Goal: Information Seeking & Learning: Check status

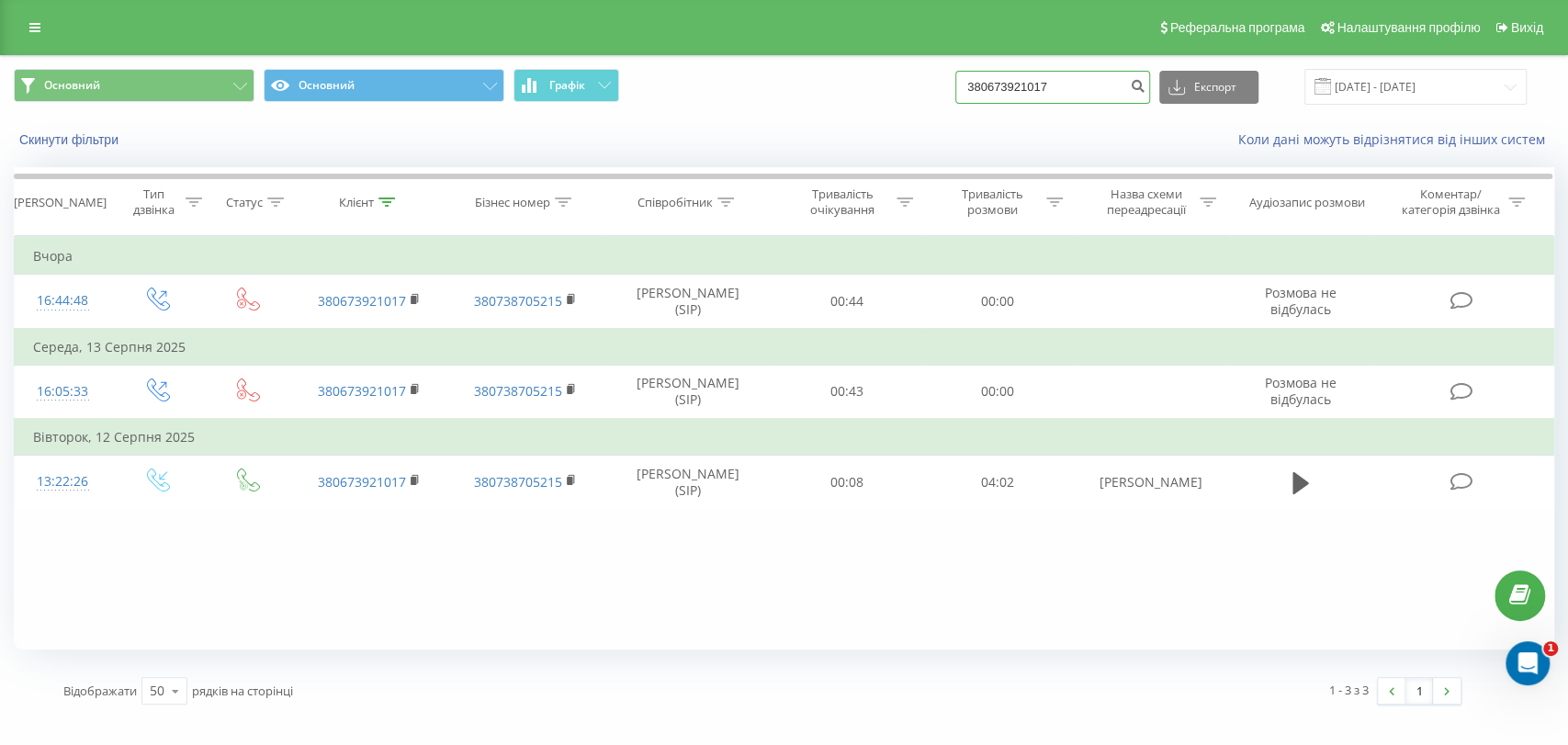
click at [1040, 84] on input "380673921017" at bounding box center [1052, 87] width 195 height 33
click at [1373, 82] on input "19.05.2025 - 19.08.2025" at bounding box center [1415, 87] width 222 height 36
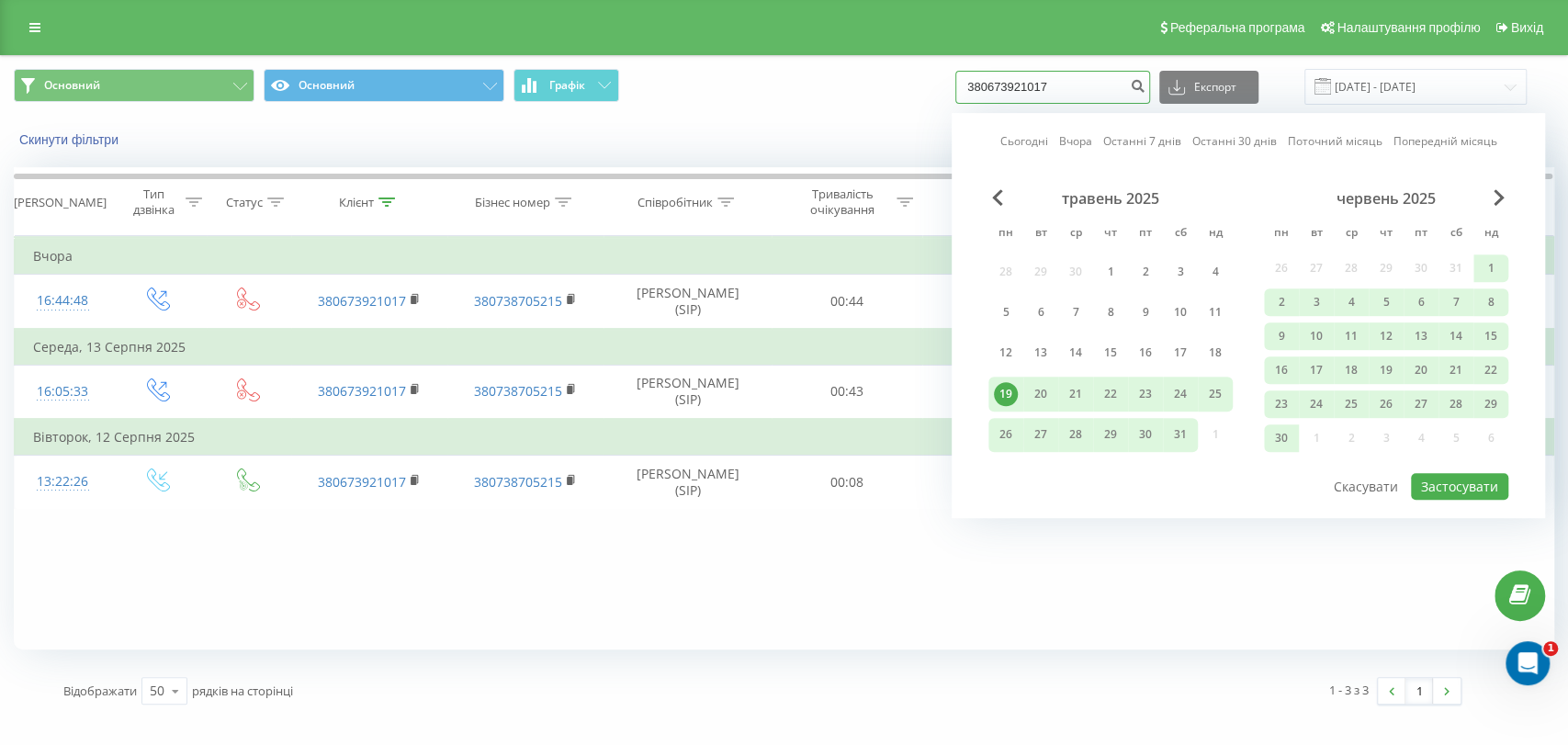
click at [1123, 94] on input "380673921017" at bounding box center [1052, 87] width 195 height 33
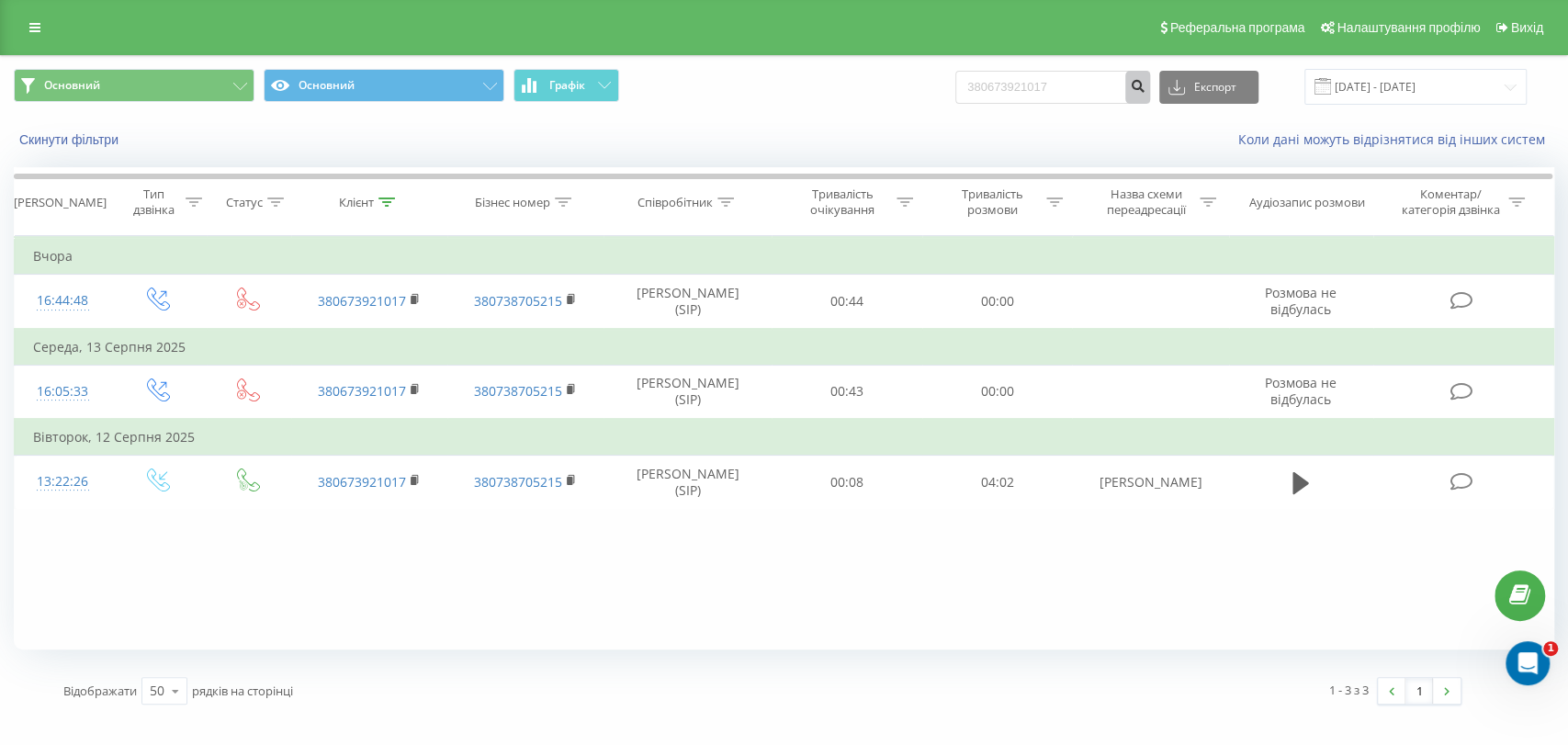
click at [1145, 83] on icon "submit" at bounding box center [1138, 83] width 16 height 11
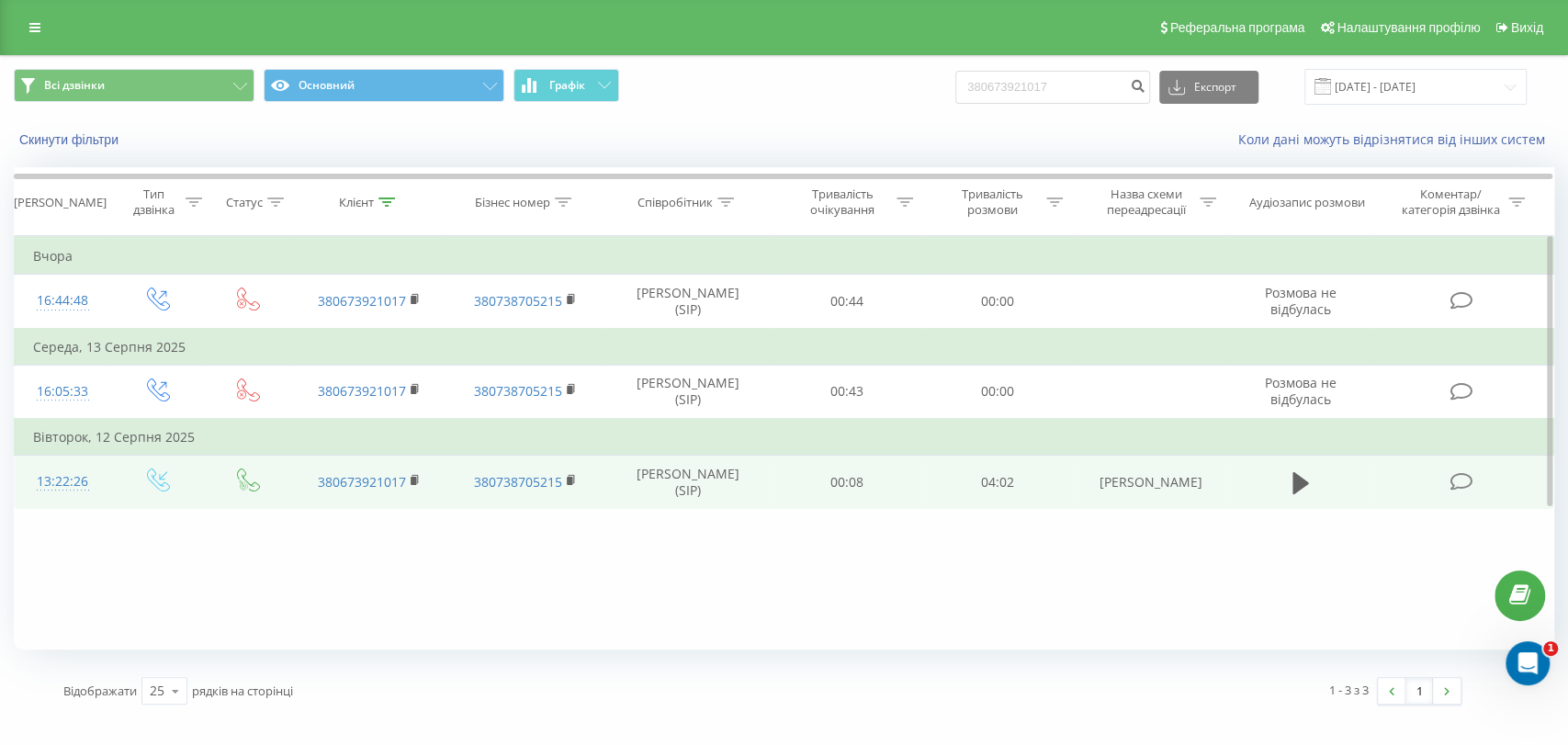
click at [1284, 479] on td at bounding box center [1301, 482] width 144 height 53
click at [1308, 478] on button at bounding box center [1301, 483] width 28 height 28
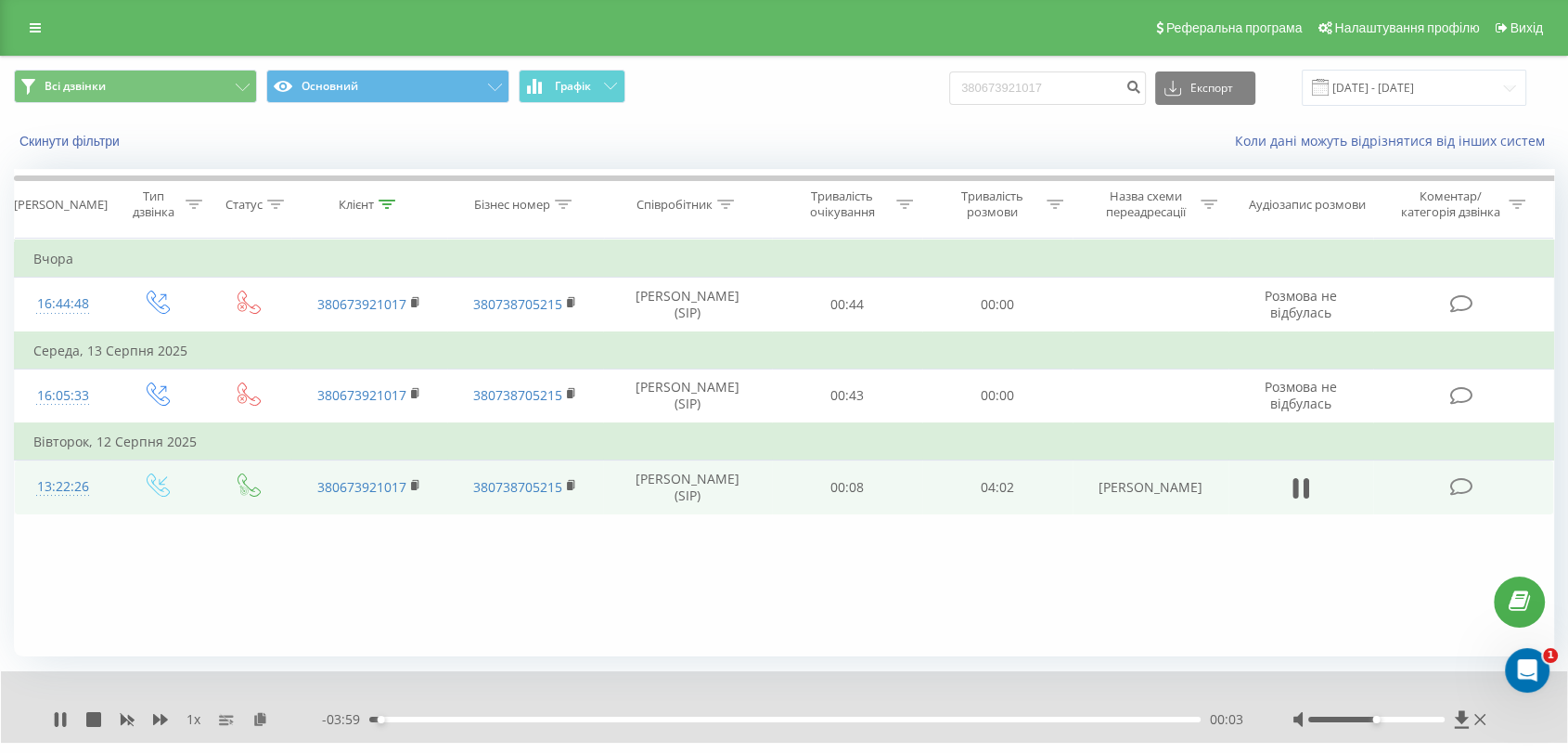
click at [877, 563] on div "Фільтрувати за умовою Дорівнює Введіть значення Скасувати OK Фільтрувати за умо…" at bounding box center [784, 447] width 1540 height 417
click at [1307, 497] on icon at bounding box center [1301, 488] width 17 height 26
click at [1091, 574] on div "Фільтрувати за умовою Дорівнює Введіть значення Скасувати OK Фільтрувати за умо…" at bounding box center [784, 447] width 1540 height 417
click at [1307, 492] on icon at bounding box center [1301, 488] width 17 height 26
click at [1304, 495] on icon at bounding box center [1307, 488] width 6 height 20
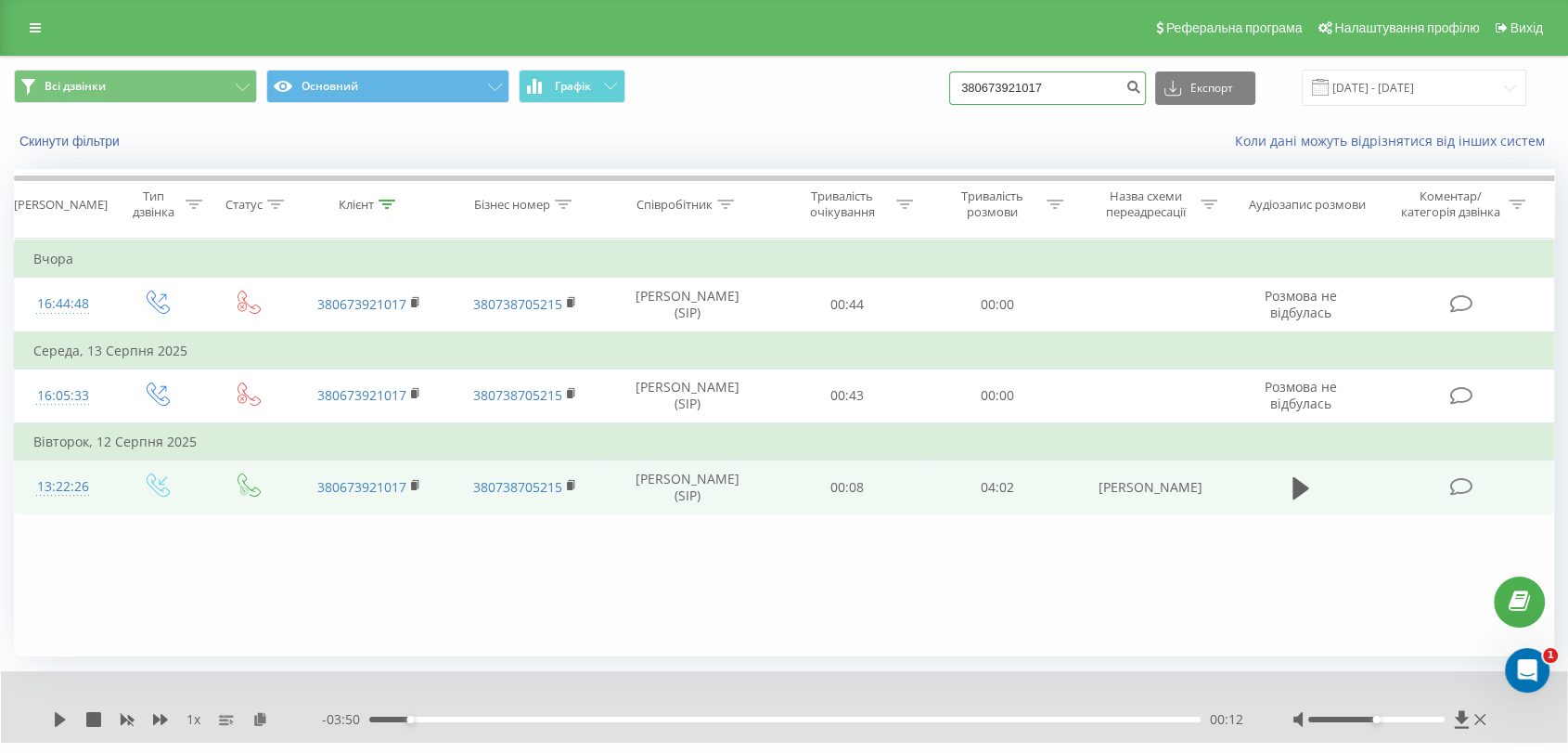
click at [1055, 75] on input "380673921017" at bounding box center [1047, 88] width 197 height 33
drag, startPoint x: 1075, startPoint y: 85, endPoint x: 891, endPoint y: 86, distance: 184.0
click at [891, 86] on div "Всі дзвінки Основний Графік 380673921017 Експорт .csv .xls .xlsx 20.05.2025 - 2…" at bounding box center [784, 88] width 1540 height 36
paste input "0636355791"
type input "0636355791"
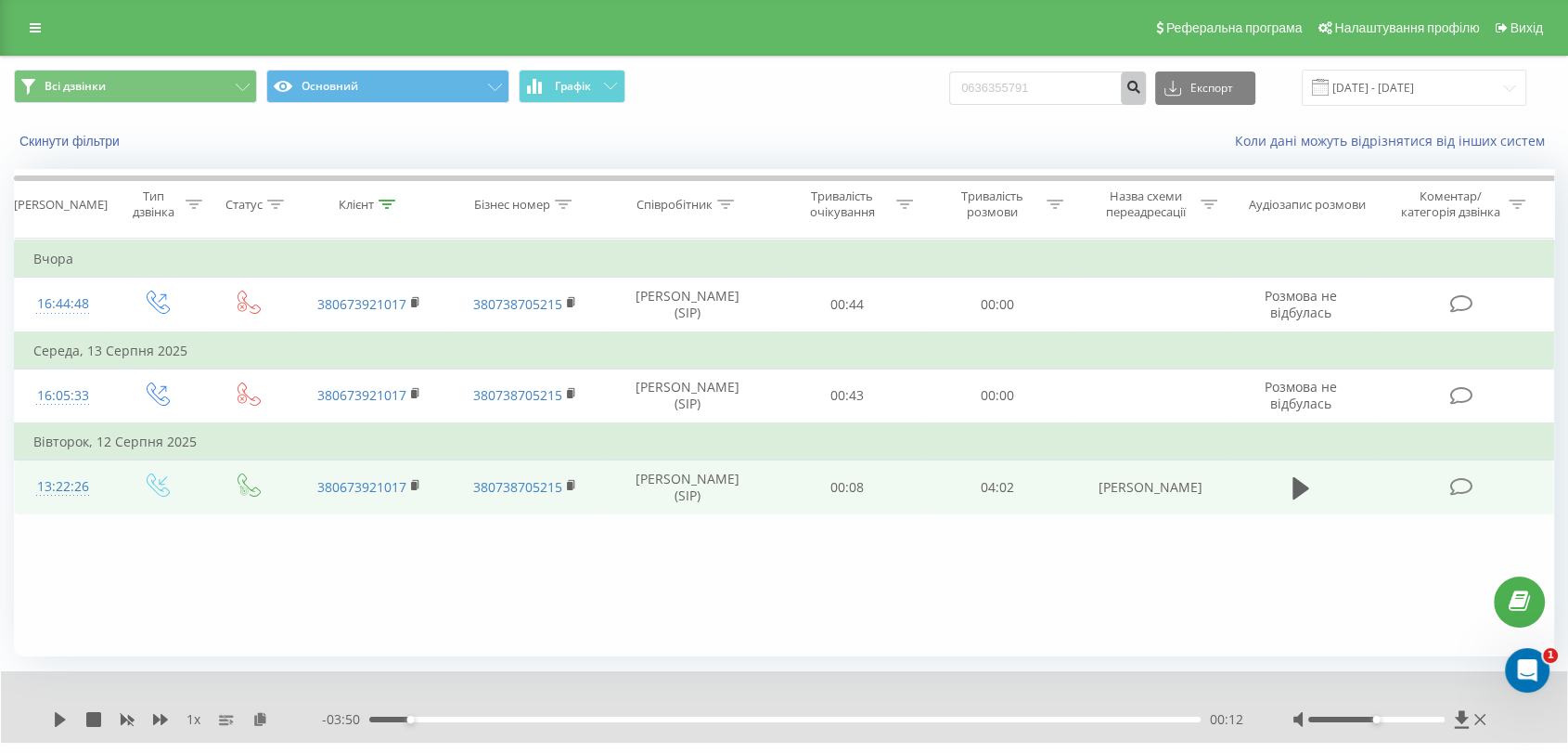
click at [1142, 83] on icon "submit" at bounding box center [1134, 84] width 16 height 11
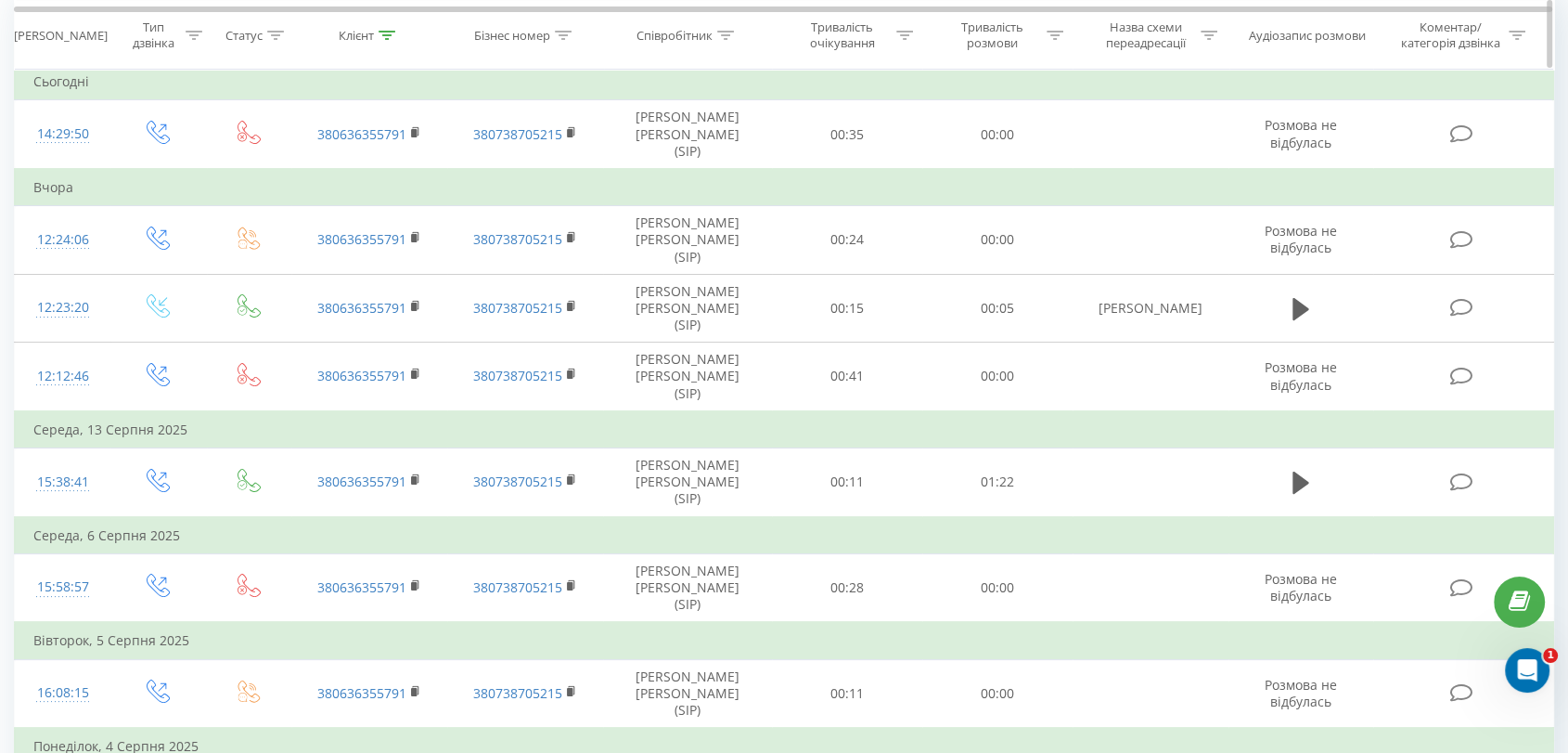
scroll to position [206, 0]
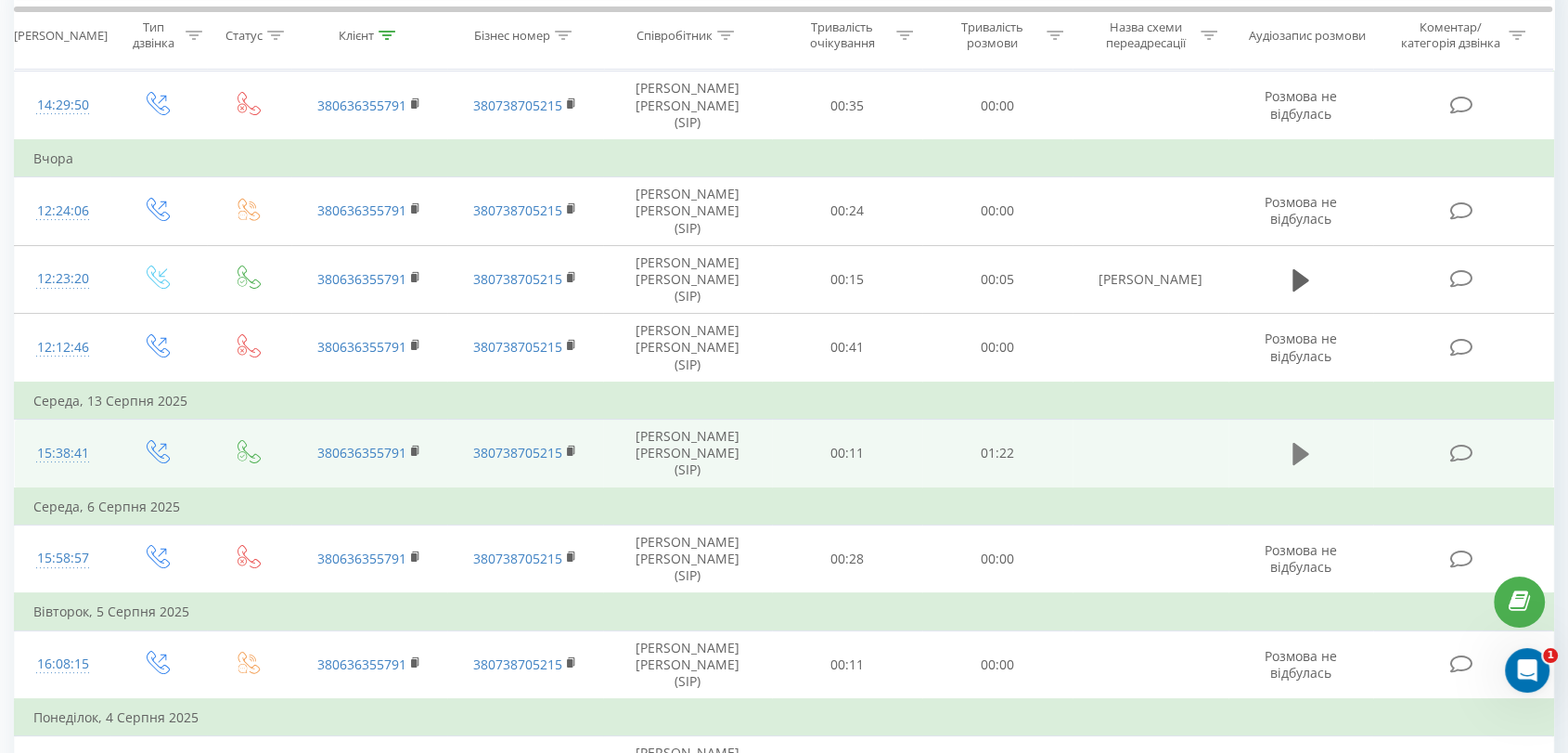
click at [1300, 442] on icon at bounding box center [1301, 453] width 17 height 22
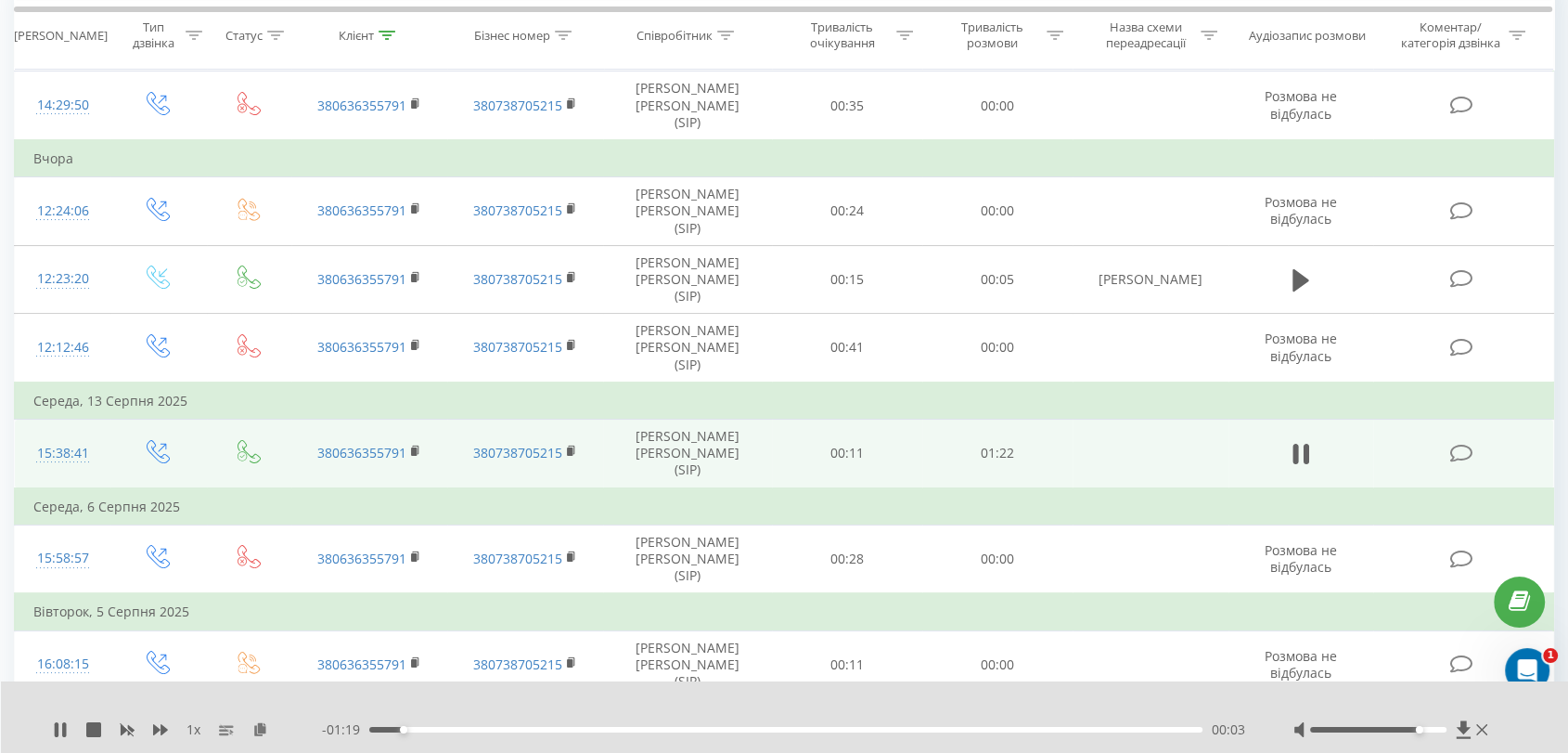
drag, startPoint x: 1377, startPoint y: 732, endPoint x: 1414, endPoint y: 730, distance: 37.1
click at [1415, 730] on div "Accessibility label" at bounding box center [1418, 729] width 7 height 7
